Goal: Check status: Check status

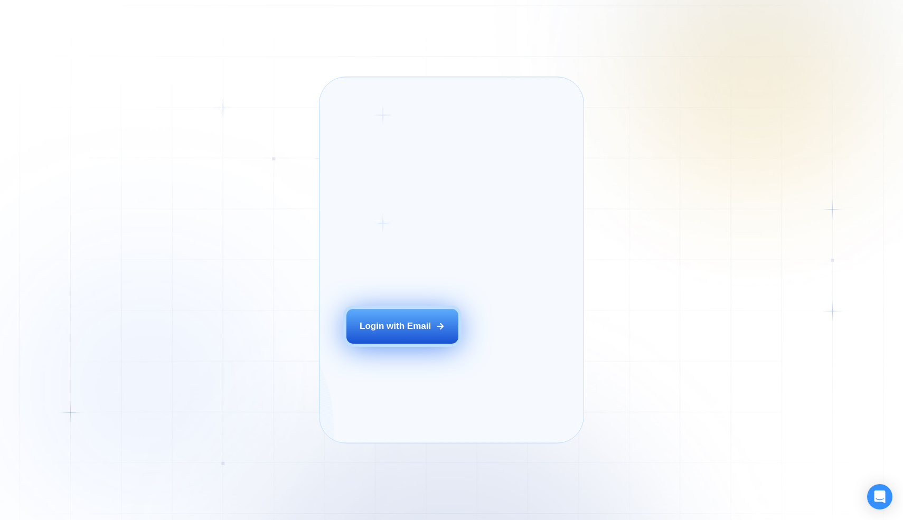
click at [414, 344] on button "Login with Email" at bounding box center [402, 326] width 112 height 35
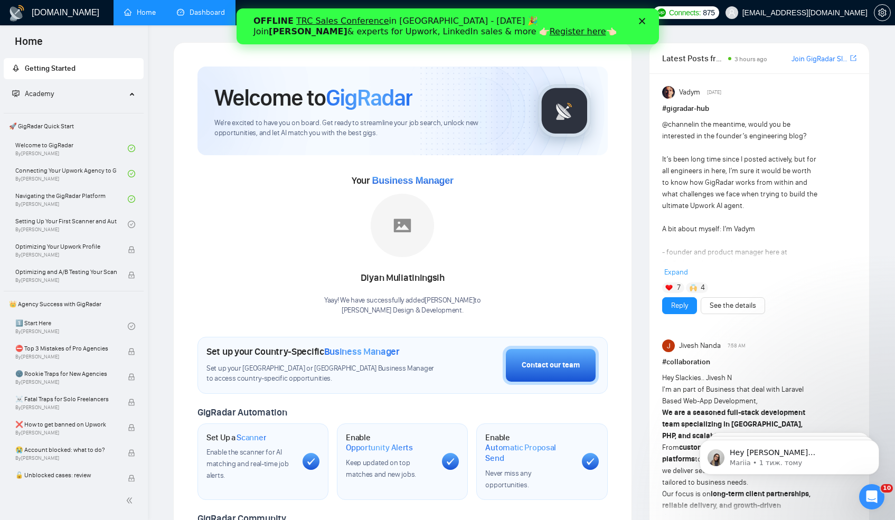
click at [200, 17] on link "Dashboard" at bounding box center [201, 12] width 48 height 9
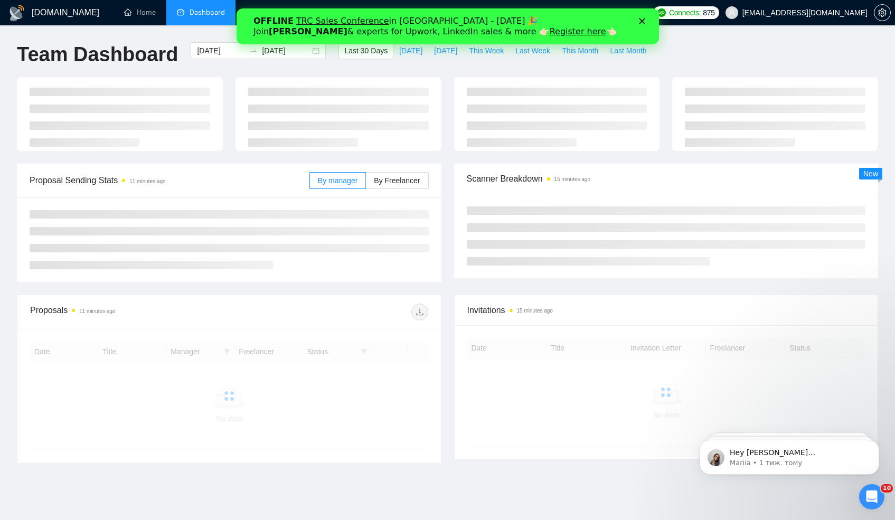
click at [638, 22] on div "OFFLINE TRC Sales Conference in Kyiv - October 18 🎉 Join Tamara Levit & experts…" at bounding box center [447, 26] width 389 height 27
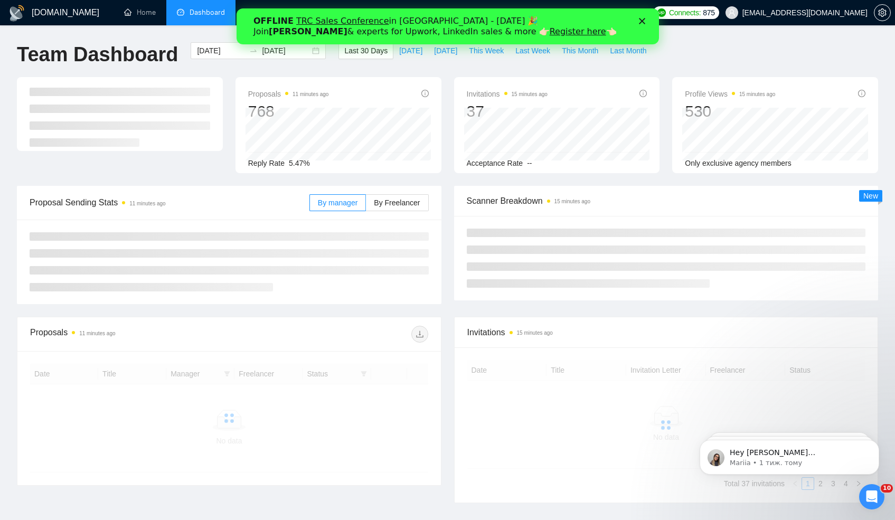
click at [641, 22] on icon "Закрити" at bounding box center [642, 21] width 6 height 6
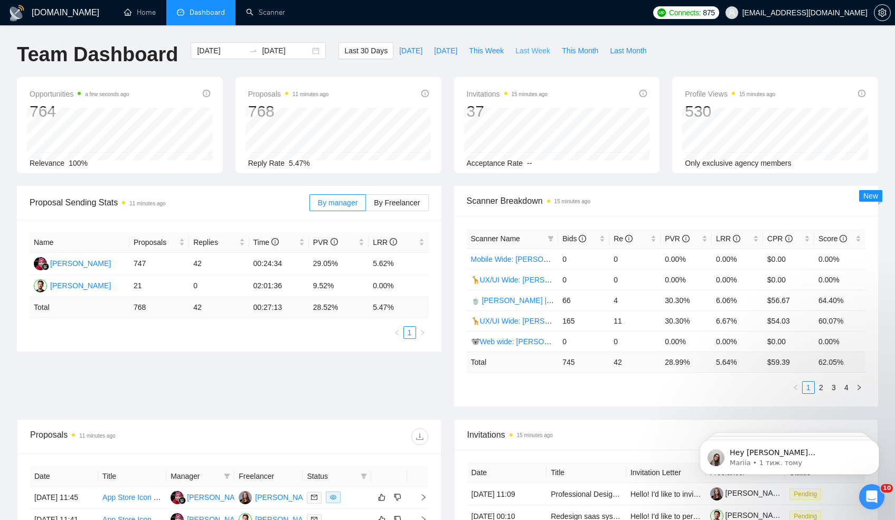
click at [520, 49] on span "Last Week" at bounding box center [532, 51] width 35 height 12
type input "2025-09-29"
type input "2025-10-05"
click at [573, 364] on td "275" at bounding box center [583, 362] width 51 height 21
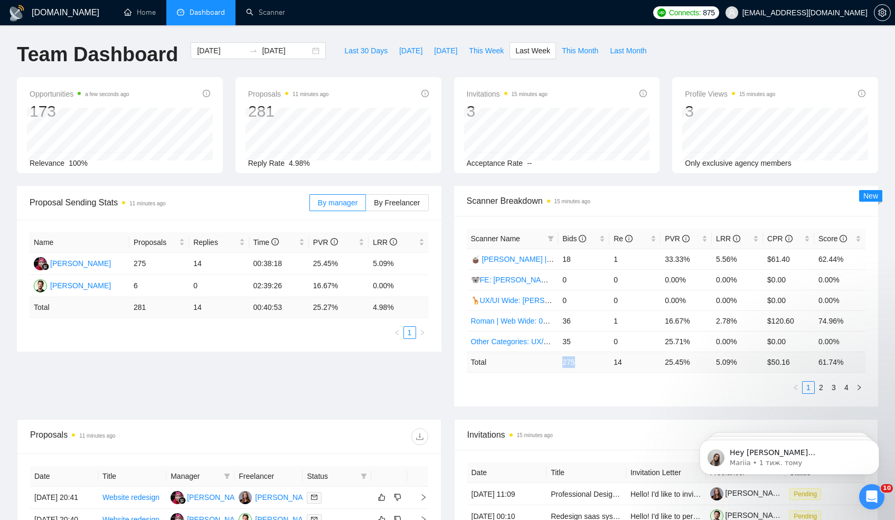
copy td "275"
click at [616, 363] on td "14" at bounding box center [635, 362] width 51 height 21
copy td "14"
click at [667, 361] on td "25.45 %" at bounding box center [686, 362] width 51 height 21
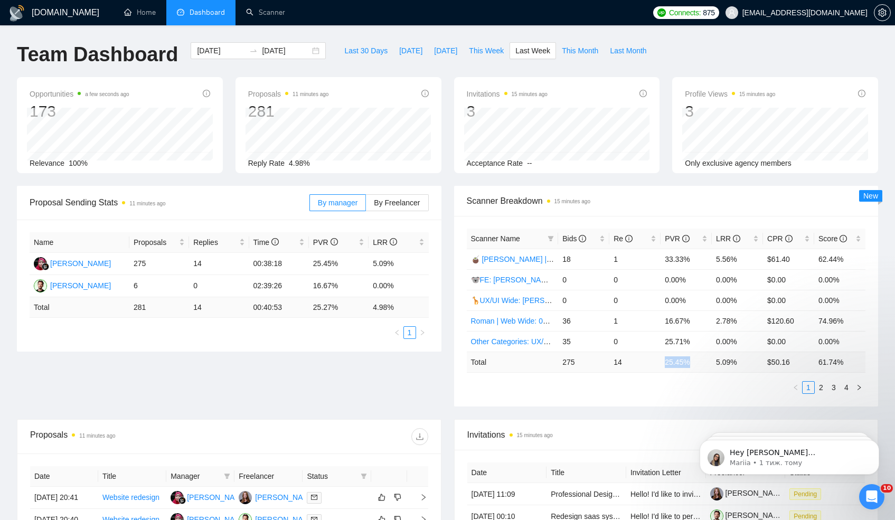
drag, startPoint x: 667, startPoint y: 361, endPoint x: 690, endPoint y: 361, distance: 23.8
click at [690, 361] on td "25.45 %" at bounding box center [686, 362] width 51 height 21
copy td "25.45 %"
click at [728, 360] on td "5.09 %" at bounding box center [737, 362] width 51 height 21
drag, startPoint x: 741, startPoint y: 364, endPoint x: 735, endPoint y: 364, distance: 6.3
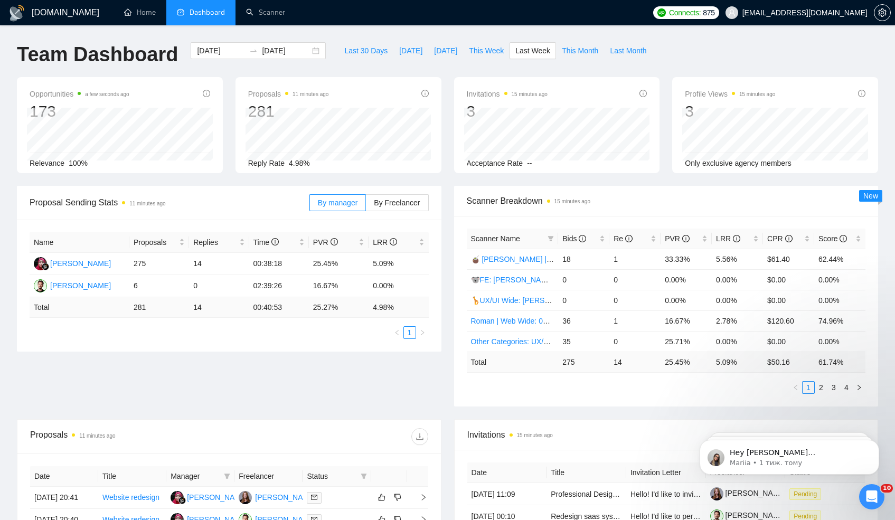
click at [735, 364] on td "5.09 %" at bounding box center [737, 362] width 51 height 21
drag, startPoint x: 716, startPoint y: 363, endPoint x: 736, endPoint y: 363, distance: 20.6
click at [736, 363] on td "5.09 %" at bounding box center [737, 362] width 51 height 21
copy td "5.09 %"
